Goal: Information Seeking & Learning: Understand process/instructions

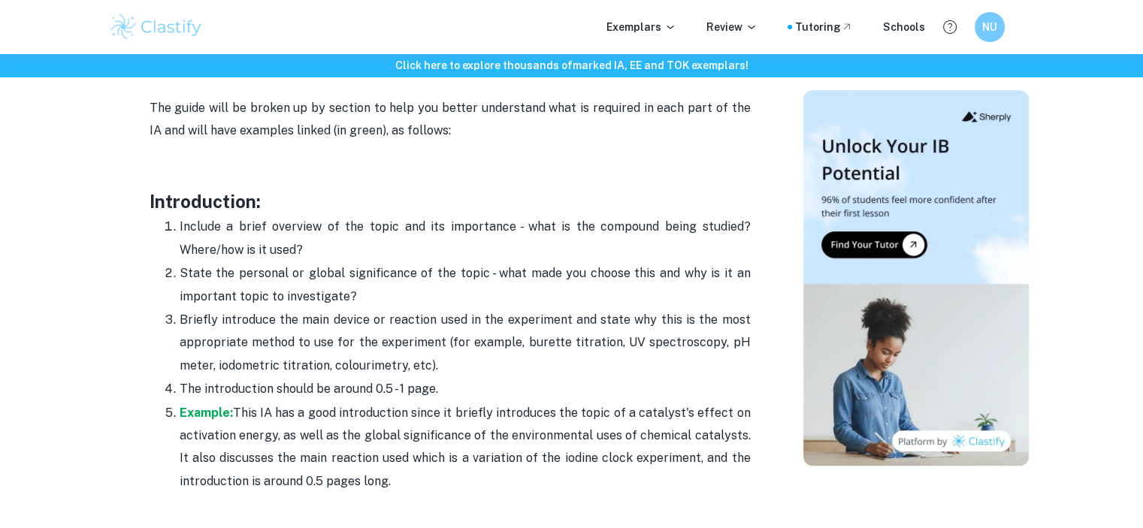
scroll to position [932, 0]
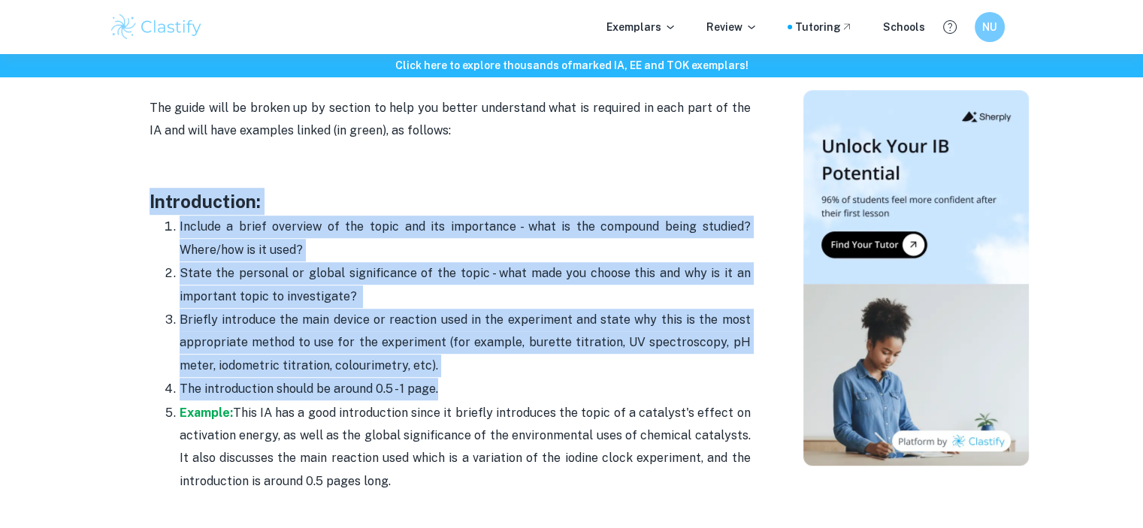
drag, startPoint x: 147, startPoint y: 199, endPoint x: 437, endPoint y: 384, distance: 344.6
copy div "Introduction: Include a brief overview of the topic and its importance - what i…"
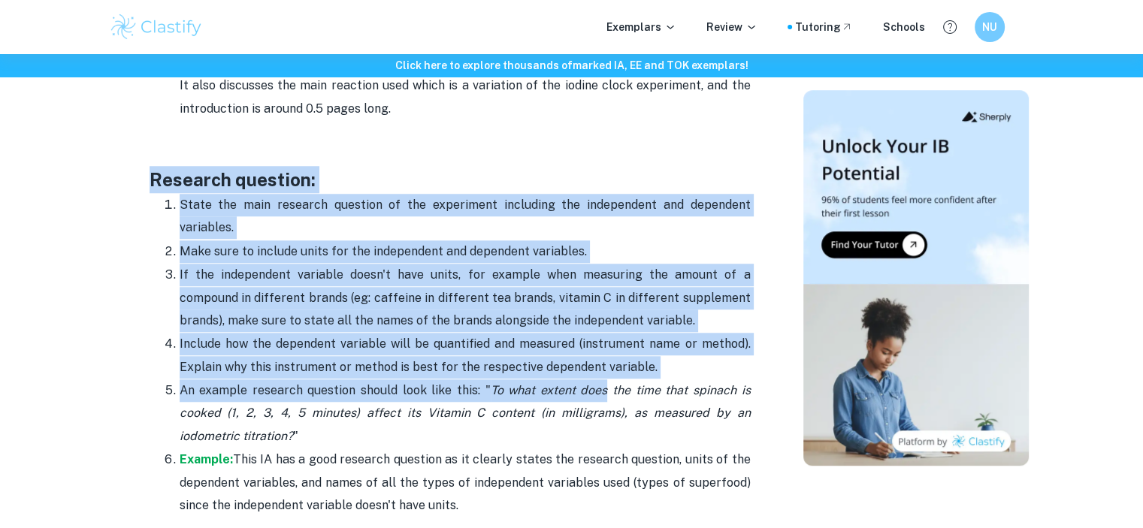
scroll to position [1308, 0]
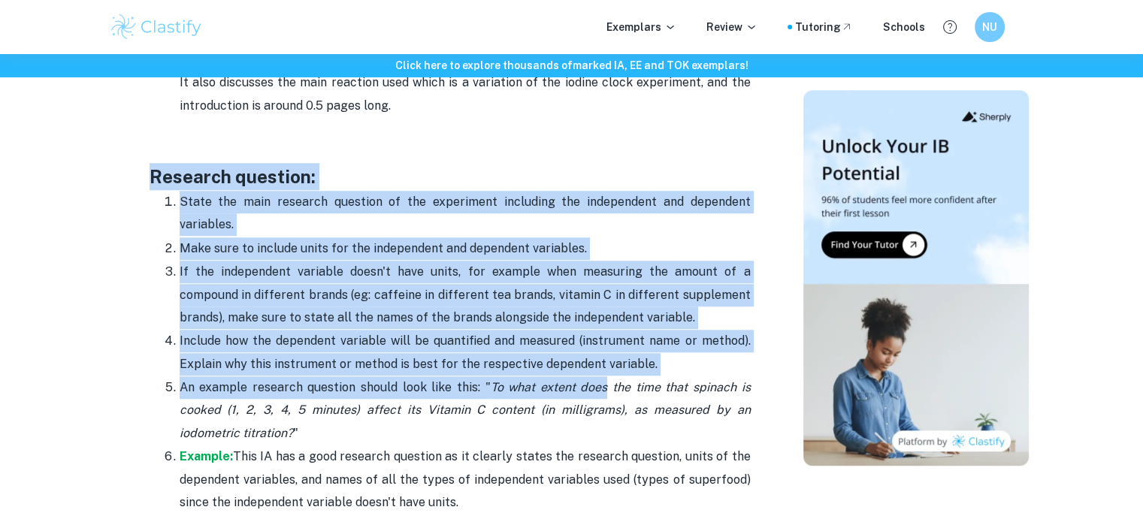
drag, startPoint x: 150, startPoint y: 252, endPoint x: 652, endPoint y: 363, distance: 514.1
copy div "Research question: State the main research question of the experiment including…"
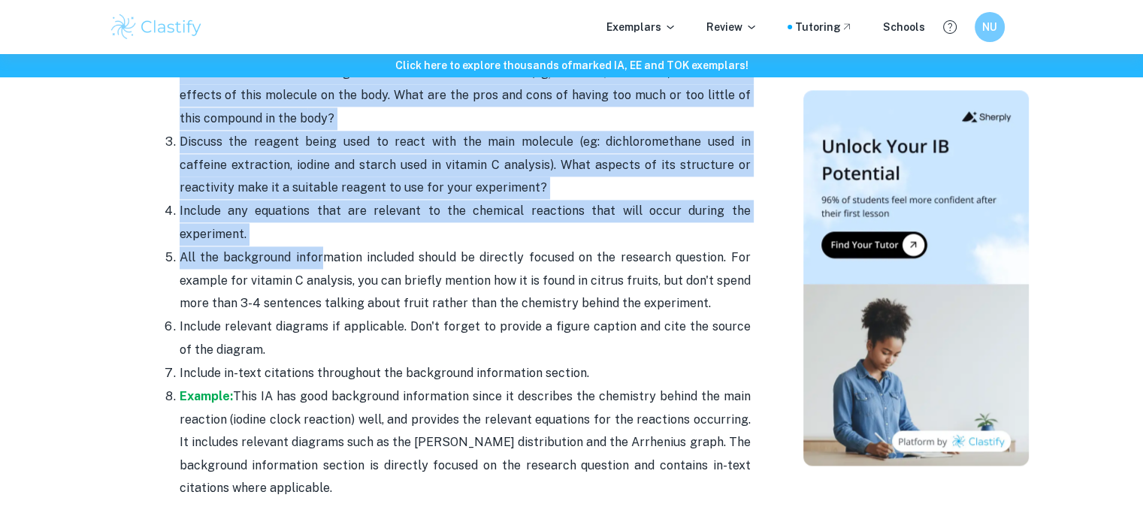
scroll to position [2134, 0]
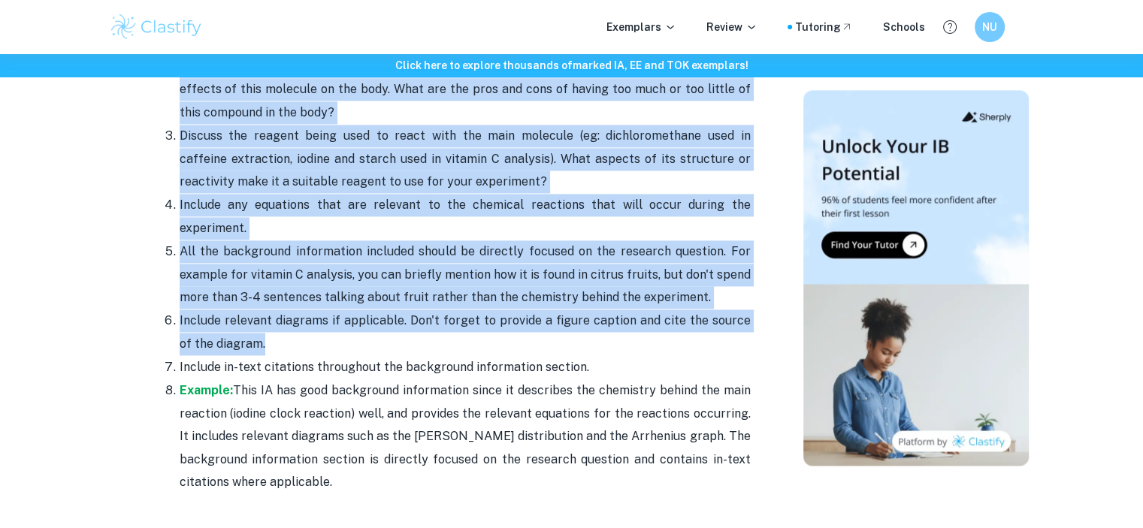
drag, startPoint x: 150, startPoint y: 221, endPoint x: 274, endPoint y: 338, distance: 170.6
copy div "Loremipsum dolorsitame: Consecte adi elitseddo ei tem inci utlabore etdol magna…"
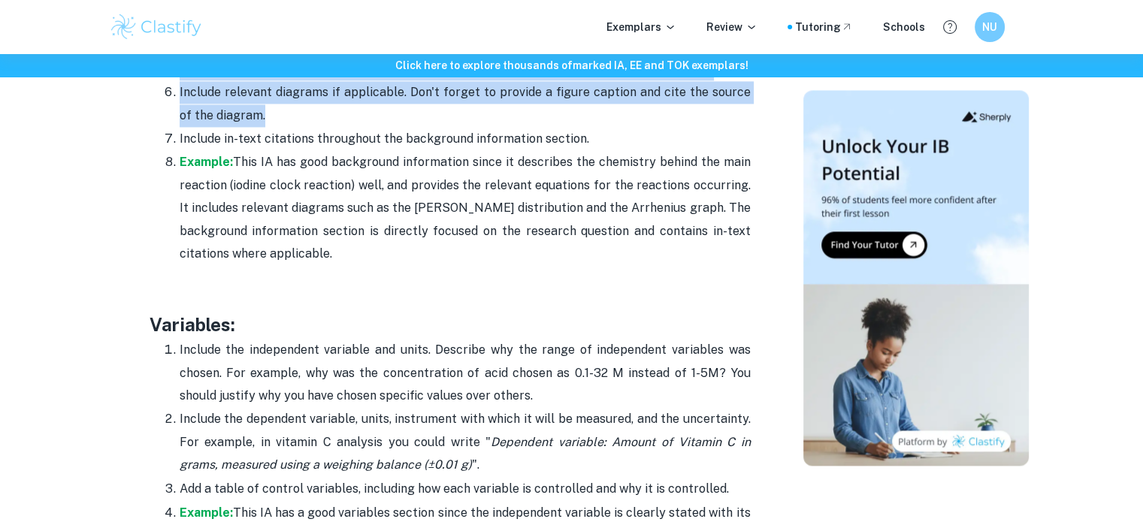
scroll to position [2510, 0]
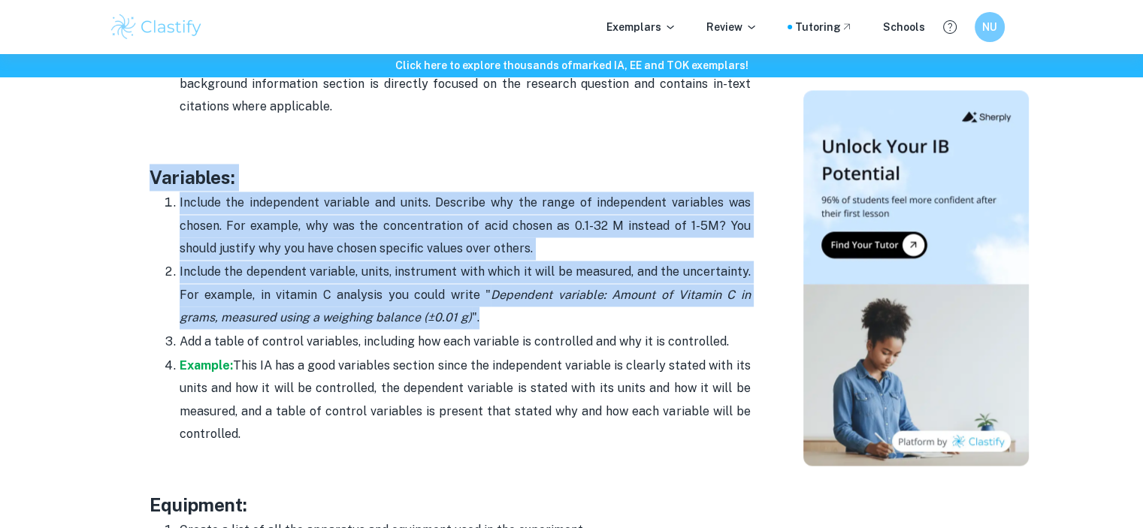
drag, startPoint x: 153, startPoint y: 171, endPoint x: 443, endPoint y: 313, distance: 324.0
click at [443, 313] on div "Have you got your Chemistry IA topic selected but are unsure how to begin the w…" at bounding box center [450, 423] width 601 height 4547
copy div "Variables: Include the independent variable and units. Describe why the range o…"
click at [271, 268] on p "Include the dependent variable, units, instrument with which it will be measure…" at bounding box center [465, 295] width 571 height 68
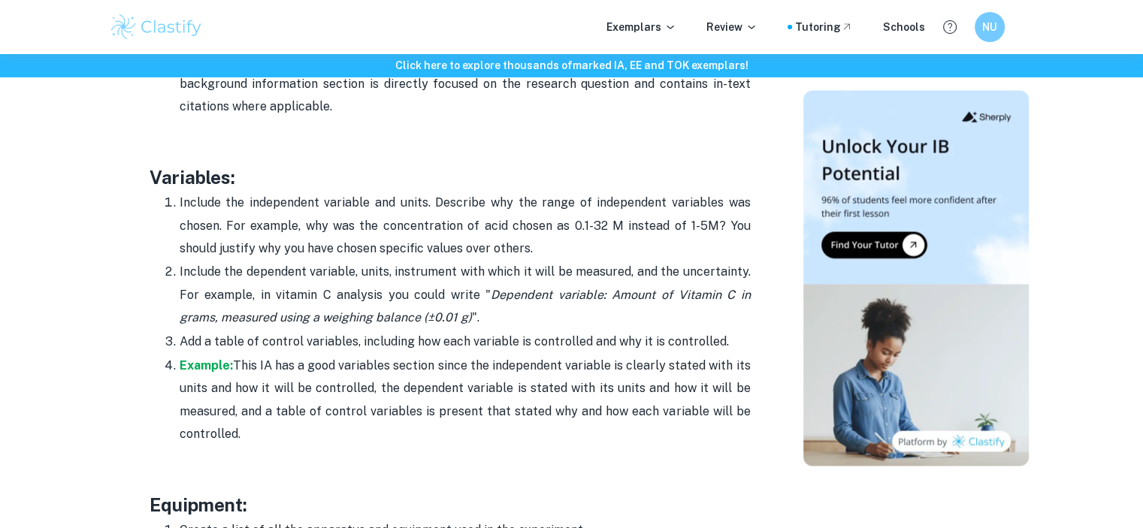
drag, startPoint x: 150, startPoint y: 170, endPoint x: 719, endPoint y: 332, distance: 591.6
click at [719, 332] on div "Have you got your Chemistry IA topic selected but are unsure how to begin the w…" at bounding box center [450, 423] width 601 height 4547
copy div "Variables: Include the independent variable and units. Describe why the range o…"
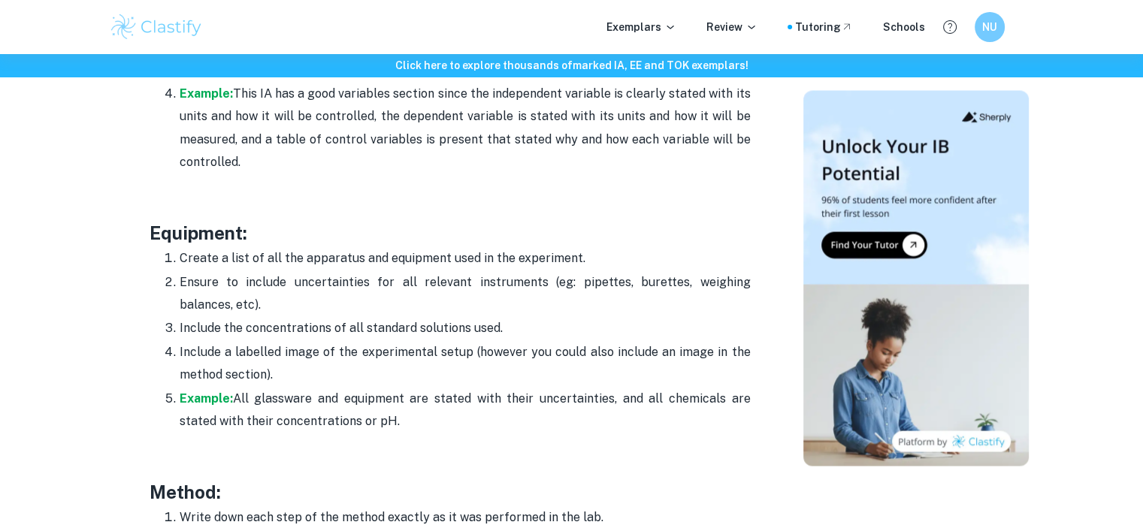
scroll to position [2810, 0]
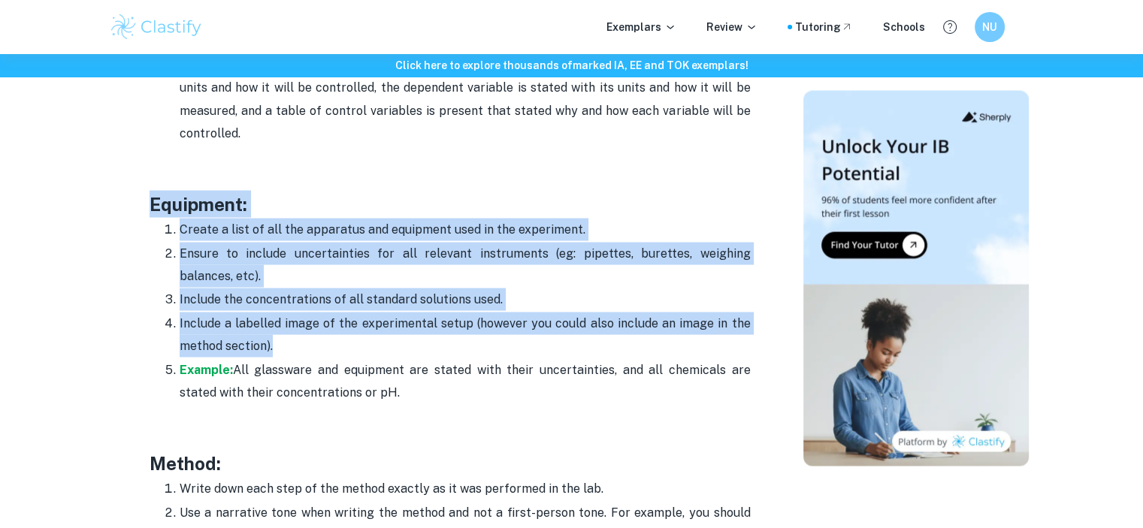
drag, startPoint x: 150, startPoint y: 195, endPoint x: 304, endPoint y: 340, distance: 211.6
click at [304, 340] on div "Have you got your Chemistry IA topic selected but are unsure how to begin the w…" at bounding box center [450, 122] width 601 height 4547
copy div "Equipment: Create a list of all the apparatus and equipment used in the experim…"
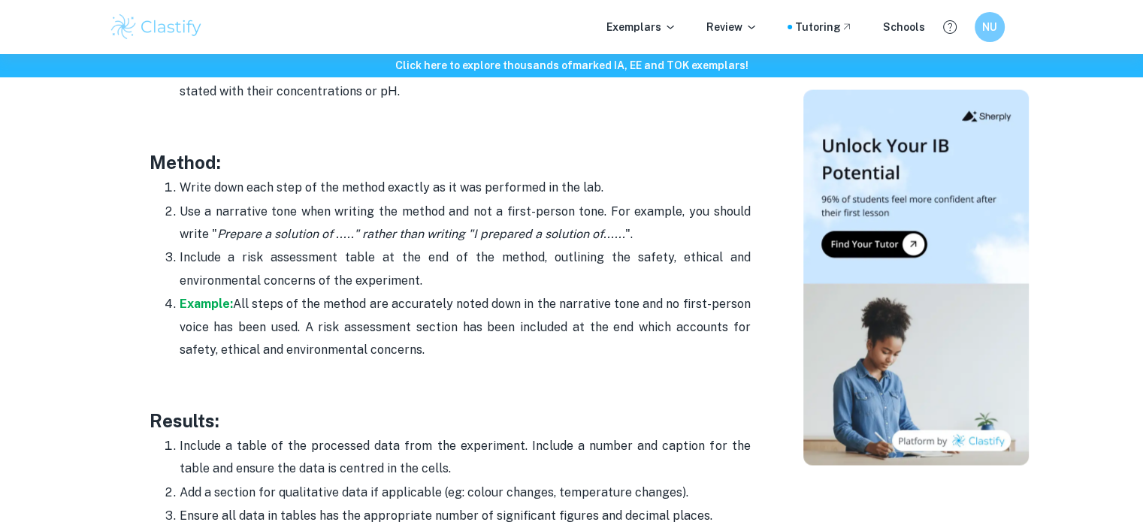
scroll to position [3111, 0]
drag, startPoint x: 147, startPoint y: 155, endPoint x: 421, endPoint y: 274, distance: 298.2
copy div "Method: Write down each step of the method exactly as it was performed in the l…"
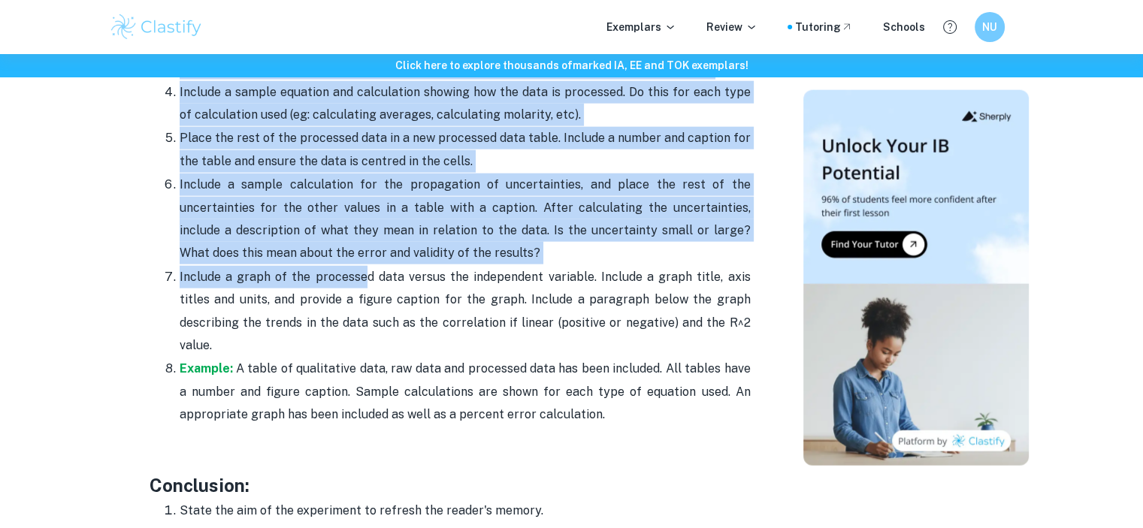
scroll to position [3562, 0]
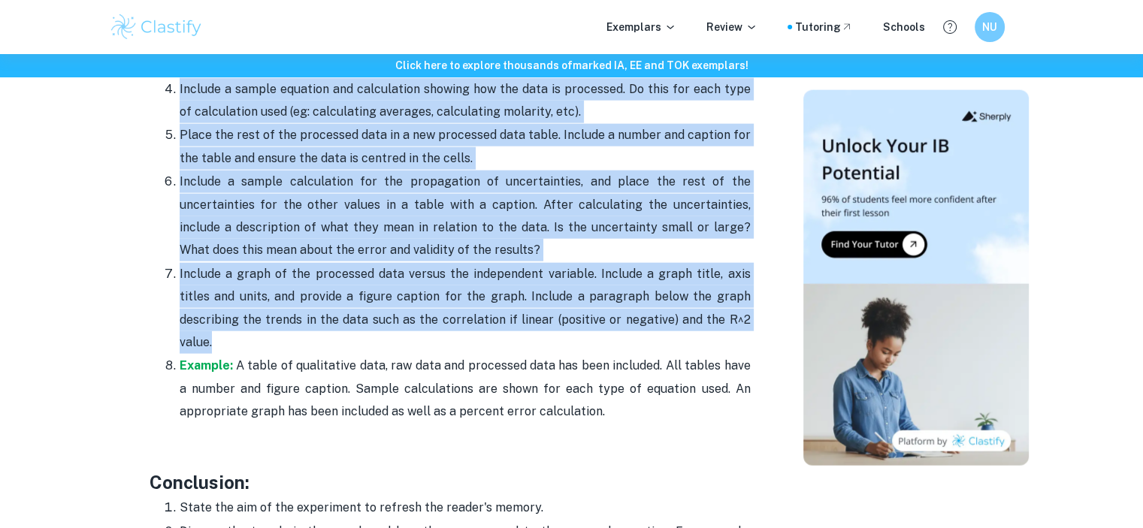
drag, startPoint x: 149, startPoint y: 187, endPoint x: 706, endPoint y: 317, distance: 572.5
copy div "Loremip: Dolorsi a conse ad eli seddoeius temp inci utl etdolorema. Aliquae a m…"
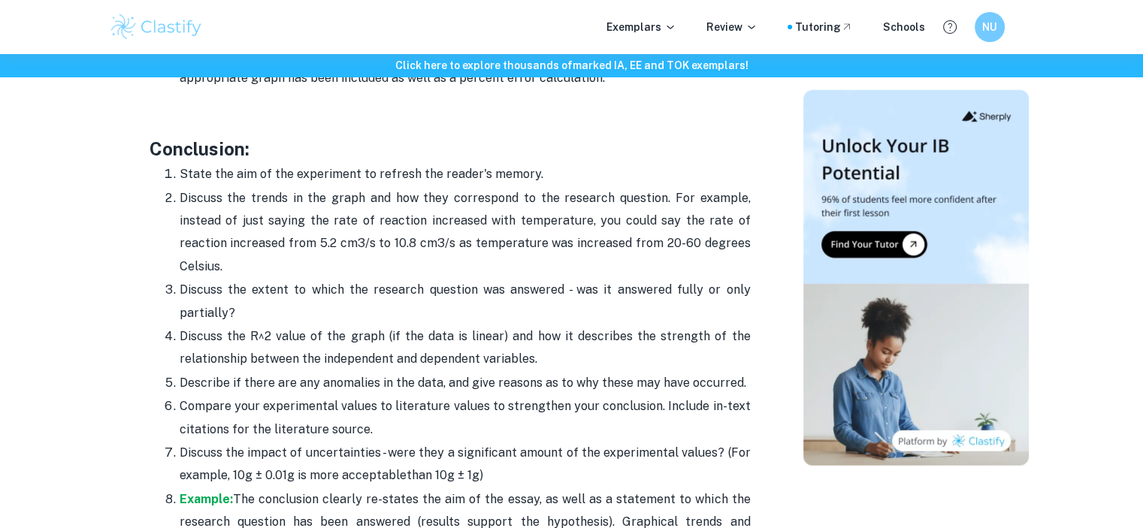
scroll to position [3938, 0]
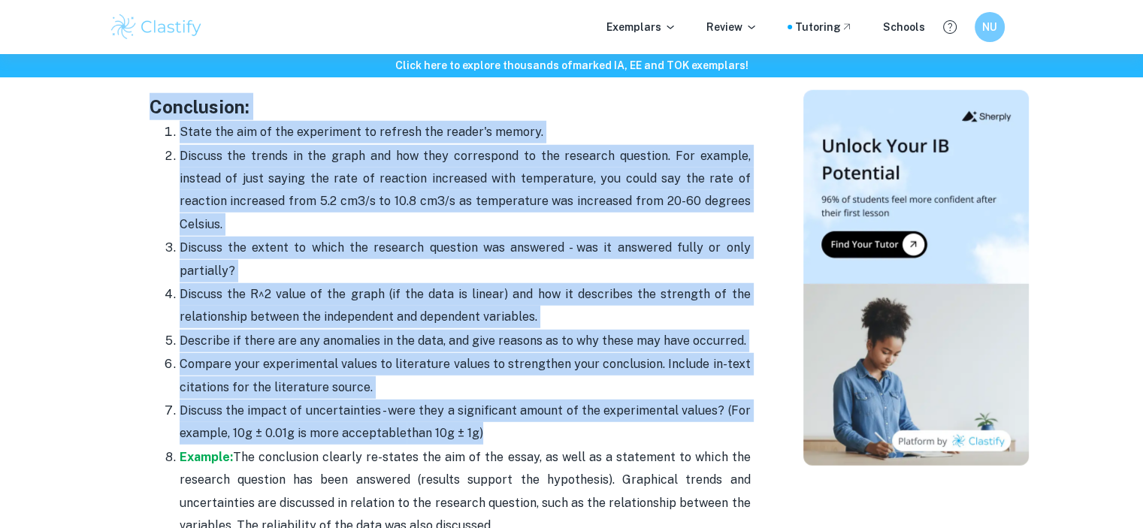
drag, startPoint x: 150, startPoint y: 225, endPoint x: 494, endPoint y: 411, distance: 391.4
copy div "Loremipsum: Dolor sit ame co adi elitseddoe te incidid utl etdolo'm aliqua. Eni…"
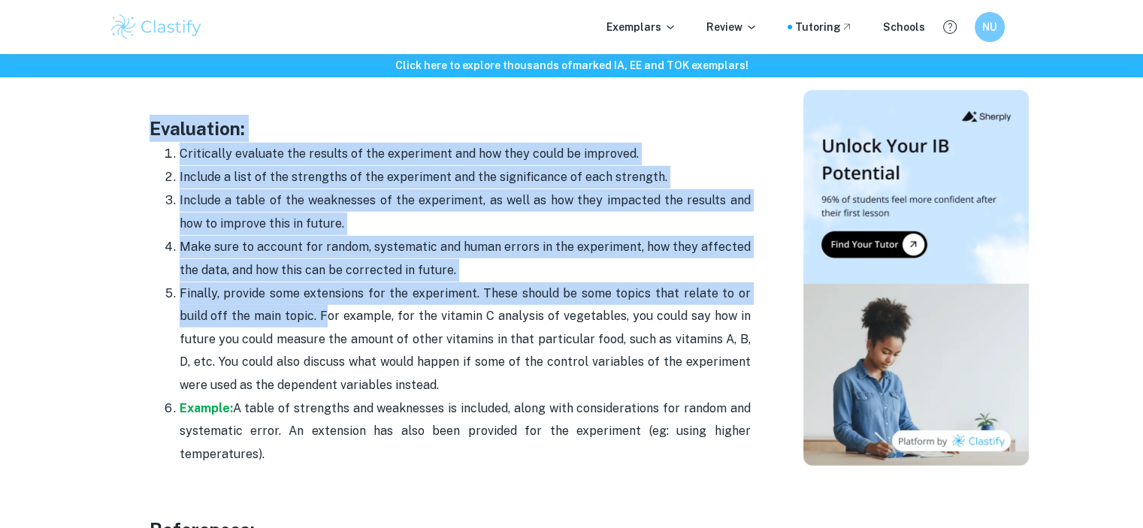
scroll to position [4464, 0]
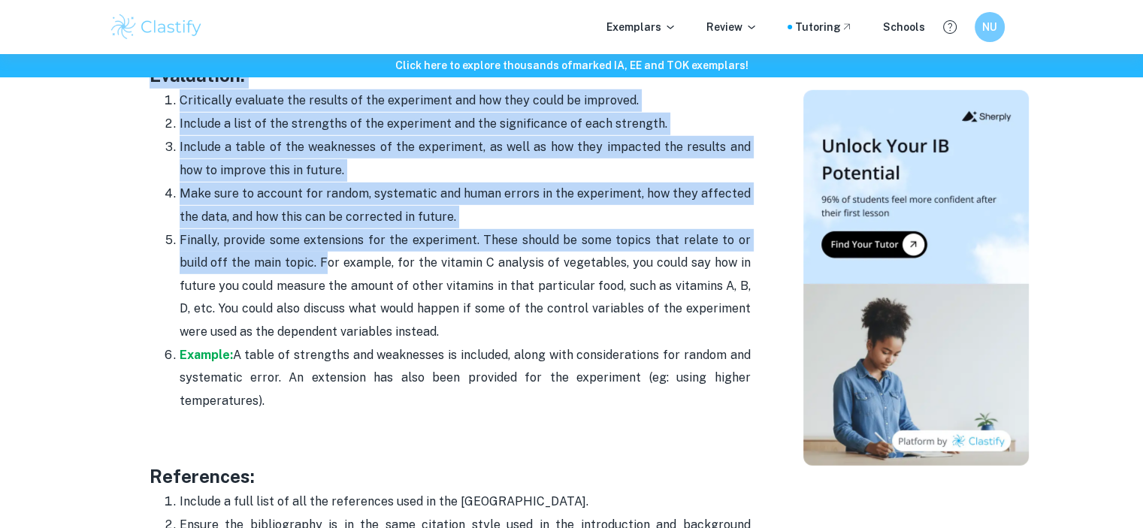
drag, startPoint x: 150, startPoint y: 268, endPoint x: 434, endPoint y: 306, distance: 286.5
copy div "Evaluation: Critically evaluate the results of the experiment and how they coul…"
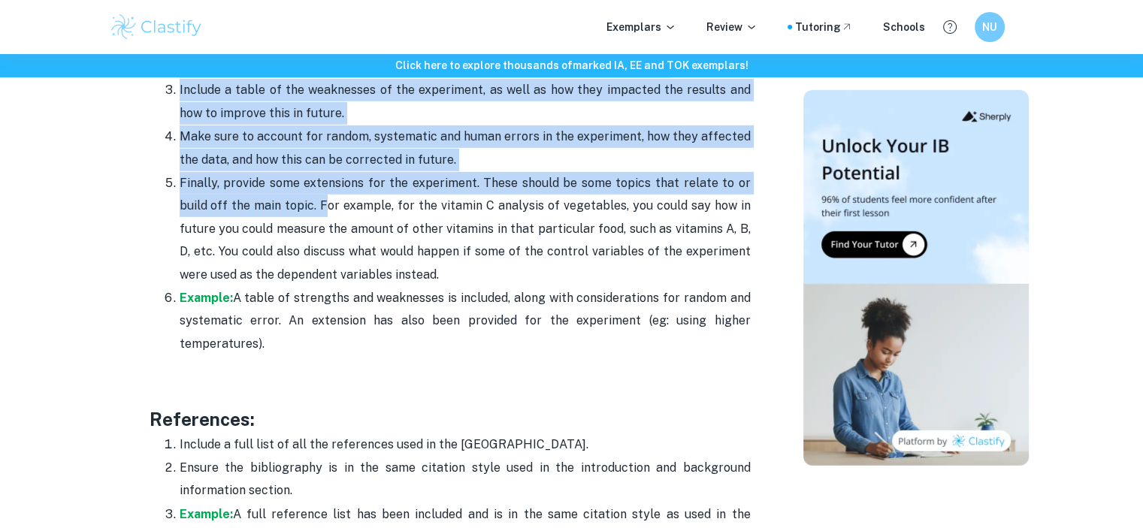
scroll to position [4689, 0]
